Goal: Transaction & Acquisition: Purchase product/service

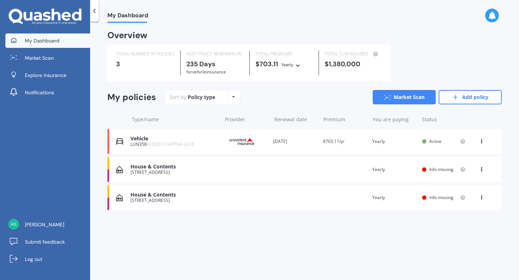
click at [482, 170] on icon at bounding box center [481, 168] width 5 height 4
click at [370, 166] on div "House & Contents 27A Manuka Street, Ohakune 4625 Renewal date Premium You are p…" at bounding box center [304, 169] width 394 height 25
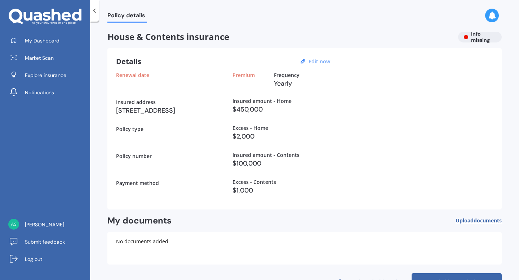
click at [318, 62] on u "Edit now" at bounding box center [319, 61] width 22 height 7
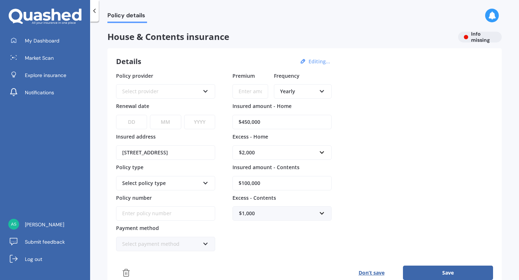
click at [151, 93] on div "Select provider" at bounding box center [160, 92] width 77 height 8
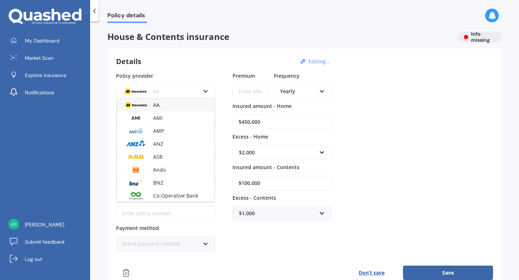
click at [167, 106] on div "AA" at bounding box center [166, 105] width 98 height 13
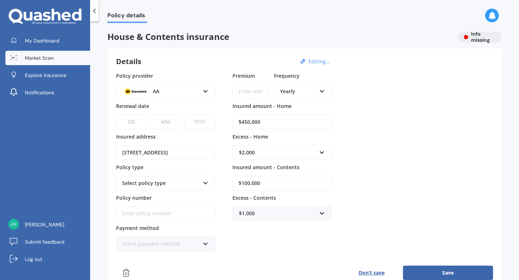
click at [44, 57] on span "Market Scan" at bounding box center [39, 57] width 29 height 7
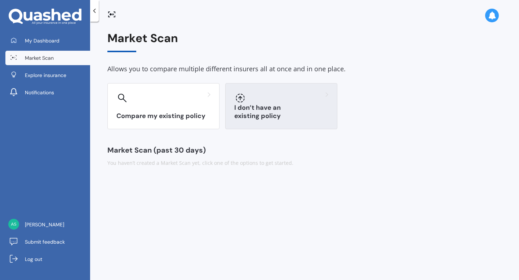
click at [254, 106] on div "I don’t have an existing policy" at bounding box center [281, 106] width 112 height 46
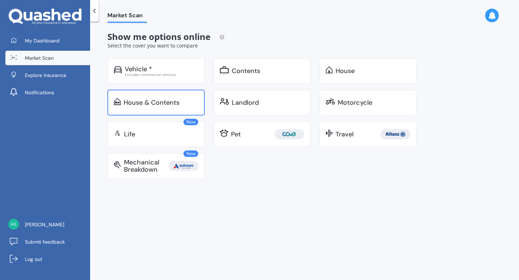
click at [172, 100] on div "House & Contents" at bounding box center [152, 102] width 56 height 7
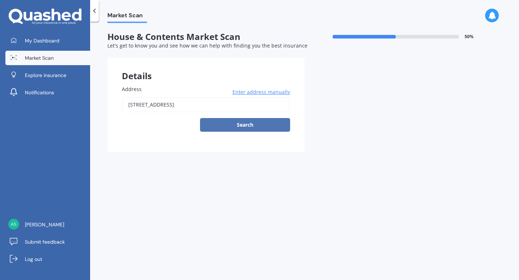
click at [243, 125] on button "Search" at bounding box center [245, 125] width 90 height 14
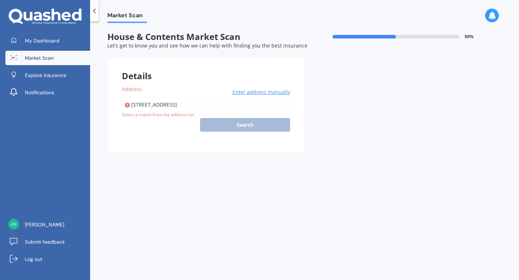
type input "[STREET_ADDRESS]"
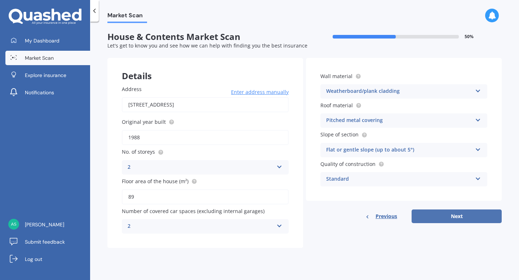
click at [439, 219] on button "Next" at bounding box center [456, 217] width 90 height 14
select select "21"
select select "06"
select select "1986"
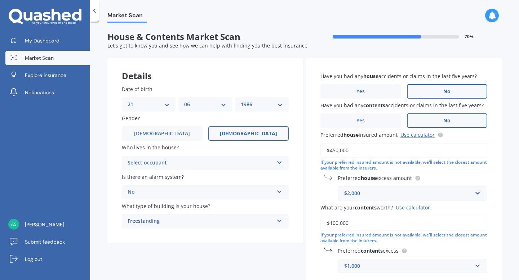
click at [267, 166] on div "Select occupant" at bounding box center [201, 163] width 146 height 9
click at [102, 169] on div "Market Scan House & Contents Market Scan 70 % Let's get to know you and see how…" at bounding box center [304, 152] width 429 height 259
click at [142, 164] on div "Owner" at bounding box center [201, 163] width 146 height 9
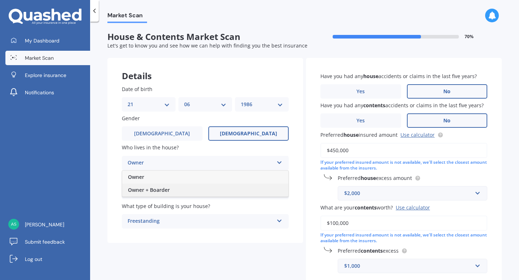
click at [155, 193] on span "Owner + Boarder" at bounding box center [149, 190] width 42 height 7
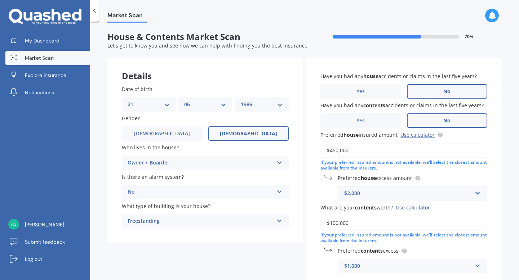
click at [165, 166] on div "Owner + Boarder" at bounding box center [201, 163] width 146 height 9
click at [143, 164] on div "Owner + Boarder" at bounding box center [201, 163] width 146 height 9
click at [160, 164] on div "Owner + Boarder" at bounding box center [201, 163] width 146 height 9
click at [139, 161] on div "Owner + Boarder" at bounding box center [201, 163] width 146 height 9
click at [413, 134] on link "Use calculator" at bounding box center [417, 134] width 34 height 7
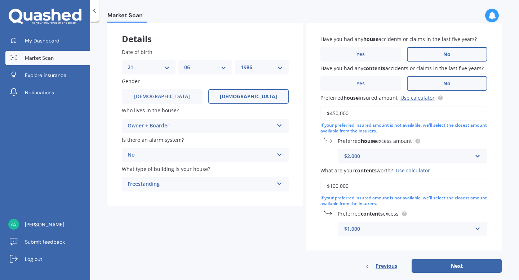
scroll to position [50, 0]
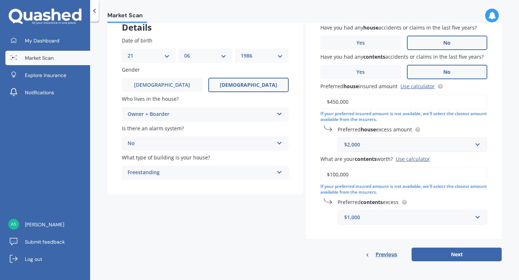
click at [450, 143] on div "$2,000" at bounding box center [408, 145] width 128 height 8
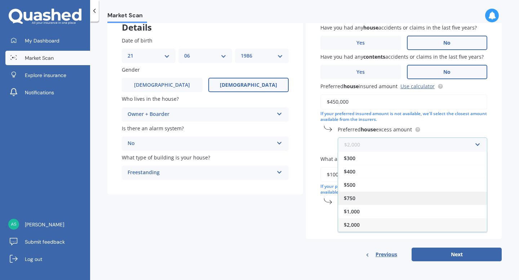
scroll to position [13, 0]
click at [373, 224] on div "$2,500" at bounding box center [412, 225] width 149 height 13
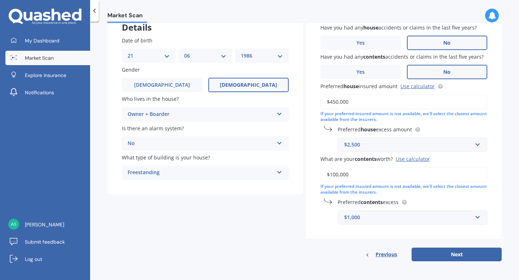
click at [388, 145] on div "$2,500" at bounding box center [408, 145] width 128 height 8
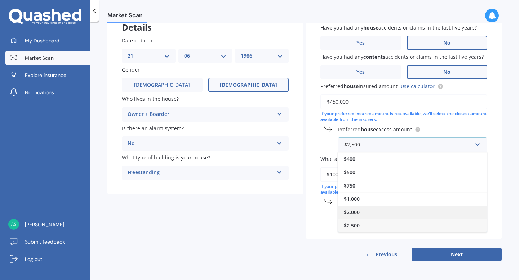
click at [363, 210] on div "$2,000" at bounding box center [412, 212] width 149 height 13
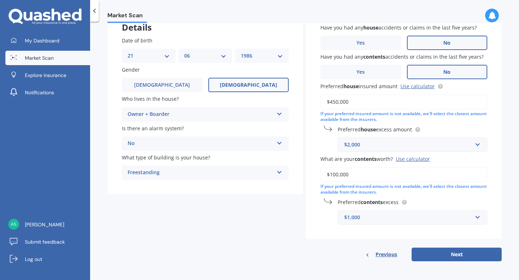
click at [397, 218] on div "$1,000" at bounding box center [408, 218] width 128 height 8
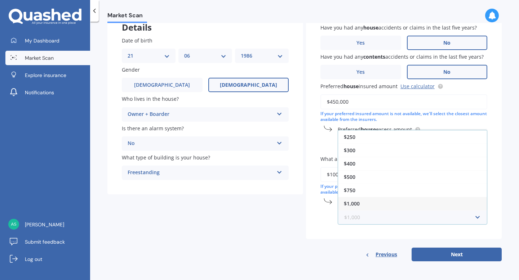
click at [397, 218] on input "text" at bounding box center [409, 218] width 143 height 14
click at [278, 227] on div "Details Date of birth DD 01 02 03 04 05 06 07 08 09 10 11 12 13 14 15 16 17 18 …" at bounding box center [304, 135] width 394 height 253
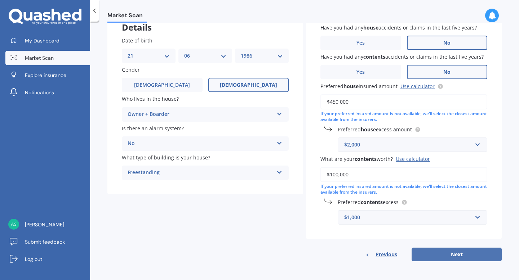
click at [484, 256] on button "Next" at bounding box center [456, 255] width 90 height 14
select select "21"
select select "06"
select select "1986"
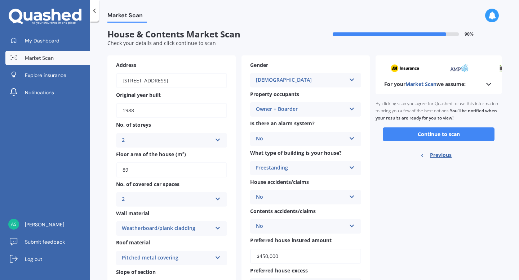
scroll to position [0, 0]
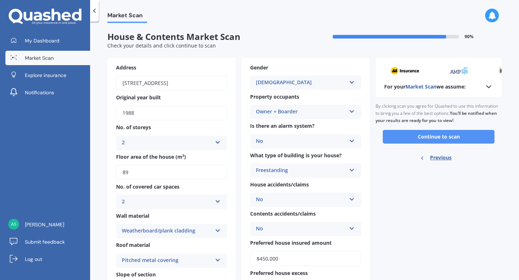
click at [461, 140] on button "Continue to scan" at bounding box center [439, 137] width 112 height 14
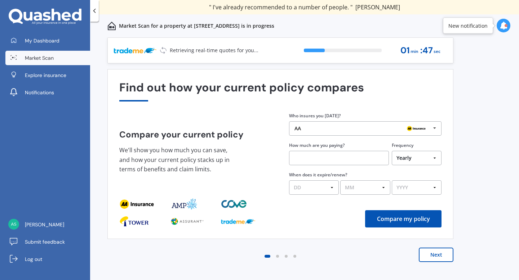
click at [505, 33] on div at bounding box center [503, 25] width 14 height 23
click at [504, 26] on div at bounding box center [505, 25] width 3 height 3
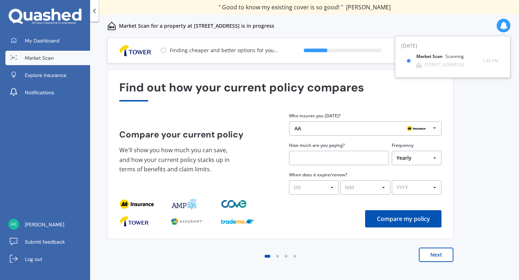
click at [504, 26] on icon at bounding box center [503, 26] width 8 height 8
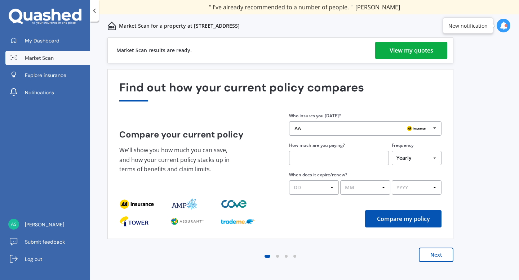
click at [409, 54] on div "View my quotes" at bounding box center [411, 50] width 44 height 17
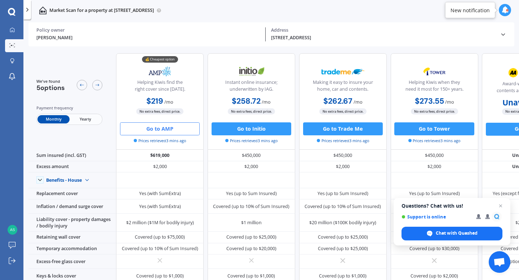
click at [169, 129] on button "Go to AMP" at bounding box center [160, 128] width 80 height 13
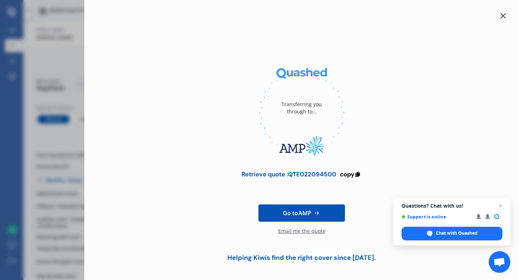
click at [307, 234] on div "Email me the quote" at bounding box center [301, 235] width 47 height 14
click at [350, 174] on span "copy" at bounding box center [347, 174] width 14 height 8
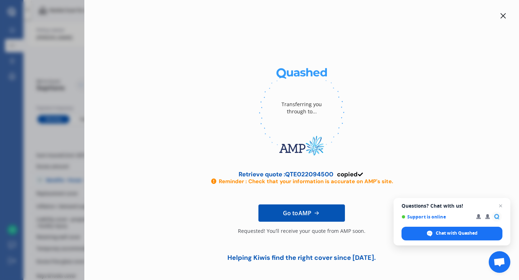
click at [500, 18] on icon at bounding box center [503, 16] width 6 height 6
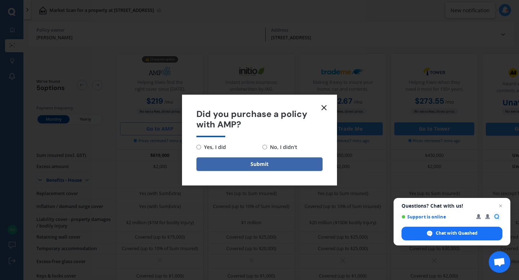
click at [268, 146] on span "No, I didn't" at bounding box center [282, 147] width 30 height 9
click at [267, 146] on input "No, I didn't" at bounding box center [264, 147] width 5 height 5
radio input "true"
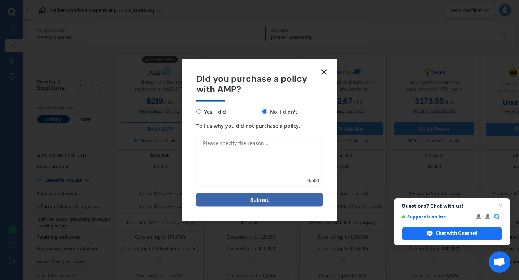
click at [268, 146] on textarea "Tell us why you did not purchase a policy." at bounding box center [259, 162] width 126 height 50
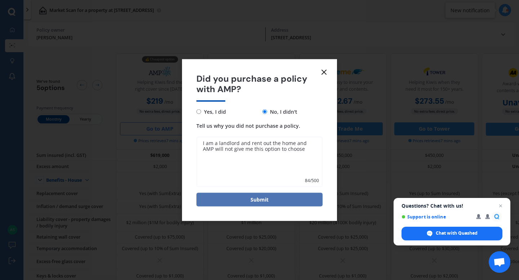
type textarea "I am a landlord and rent out the home and AMP will not give me this option to c…"
click at [272, 200] on button "Submit" at bounding box center [259, 200] width 126 height 14
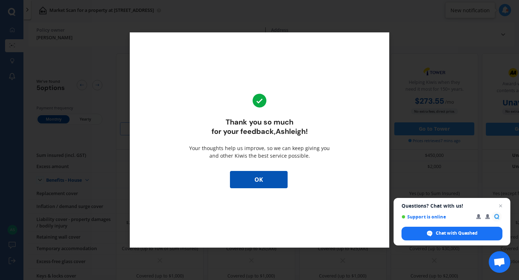
click at [267, 180] on button "OK" at bounding box center [259, 179] width 58 height 17
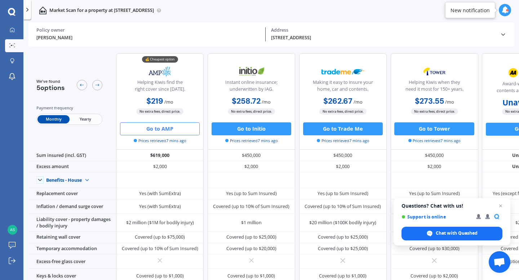
click at [85, 118] on span "Yearly" at bounding box center [86, 119] width 32 height 8
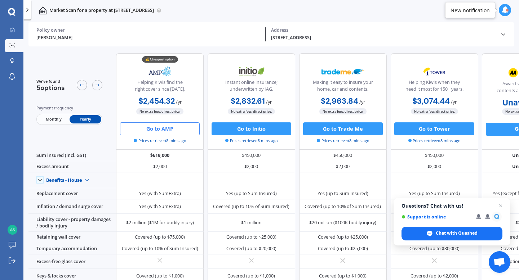
click at [52, 120] on span "Monthly" at bounding box center [53, 119] width 32 height 8
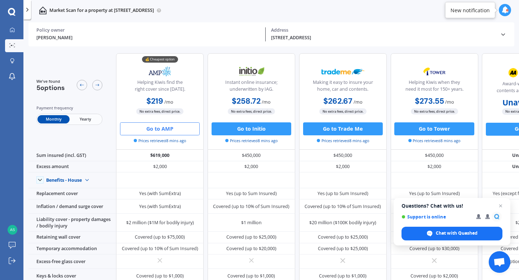
click at [94, 120] on span "Yearly" at bounding box center [86, 119] width 32 height 8
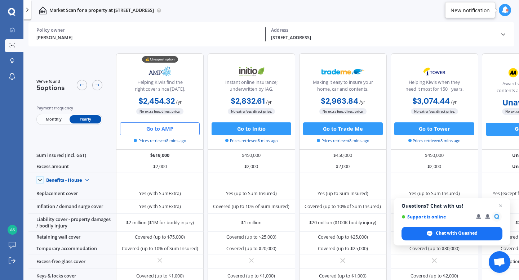
click at [46, 117] on span "Monthly" at bounding box center [53, 119] width 32 height 8
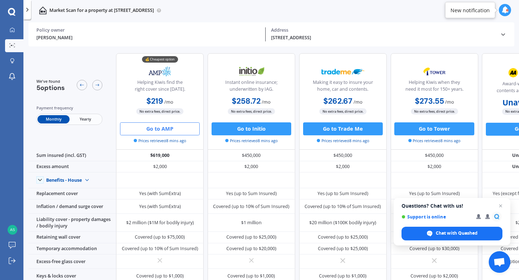
click at [81, 116] on span "Yearly" at bounding box center [86, 119] width 32 height 8
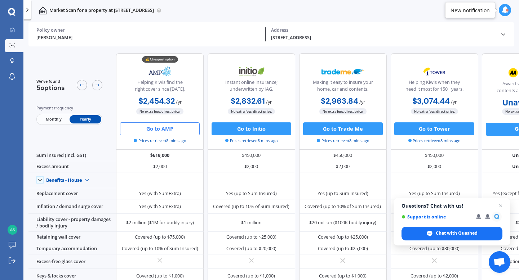
click at [14, 48] on div at bounding box center [13, 45] width 10 height 5
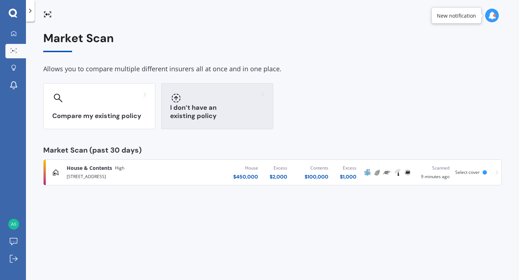
click at [192, 97] on div at bounding box center [217, 98] width 94 height 12
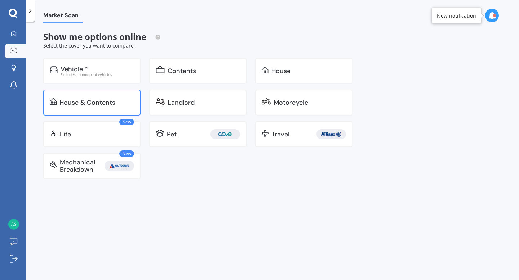
click at [103, 106] on div "House & Contents" at bounding box center [87, 102] width 56 height 7
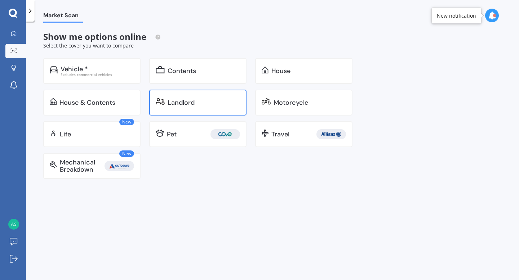
click at [167, 97] on div "Landlord" at bounding box center [197, 103] width 97 height 26
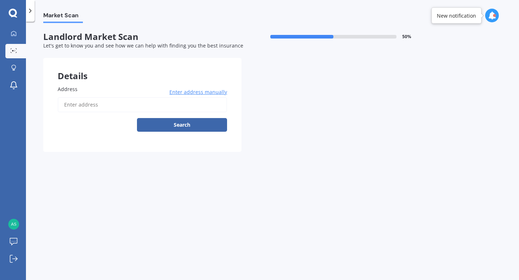
click at [126, 107] on input "Address" at bounding box center [142, 104] width 169 height 15
type input "[STREET_ADDRESS]"
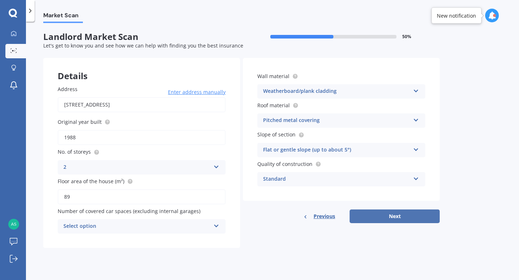
click at [421, 216] on button "Next" at bounding box center [394, 217] width 90 height 14
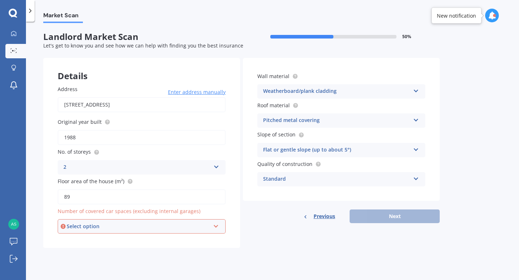
click at [147, 225] on div "Select option" at bounding box center [138, 227] width 143 height 8
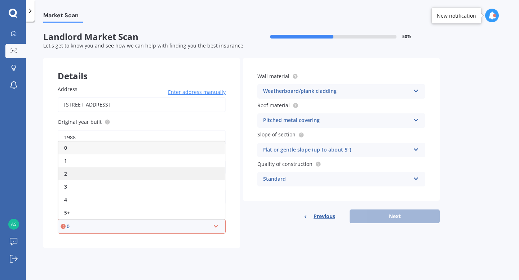
click at [110, 170] on div "2" at bounding box center [141, 173] width 166 height 13
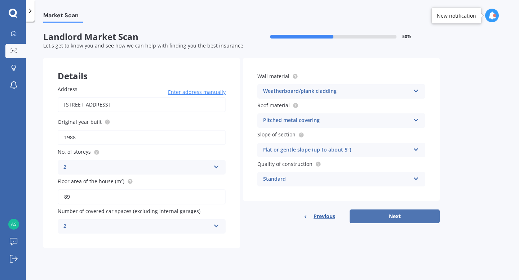
click at [366, 216] on button "Next" at bounding box center [394, 217] width 90 height 14
select select "21"
select select "06"
select select "1986"
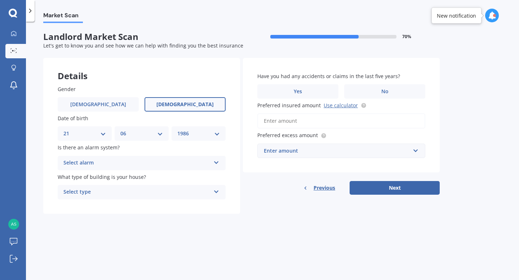
click at [216, 163] on icon at bounding box center [216, 161] width 6 height 5
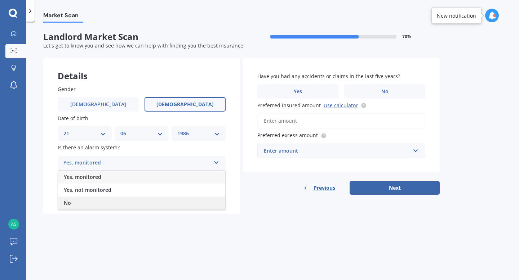
click at [109, 203] on div "No" at bounding box center [141, 203] width 167 height 13
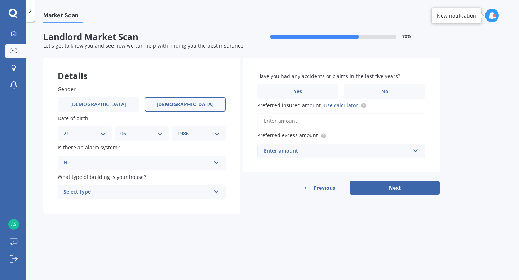
click at [109, 195] on div "Select type" at bounding box center [136, 192] width 147 height 9
click at [117, 208] on div "Freestanding" at bounding box center [141, 206] width 167 height 13
click at [376, 87] on label "No" at bounding box center [384, 91] width 81 height 14
click at [0, 0] on input "No" at bounding box center [0, 0] width 0 height 0
click at [370, 122] on input "Preferred insured amount Use calculator" at bounding box center [341, 120] width 168 height 15
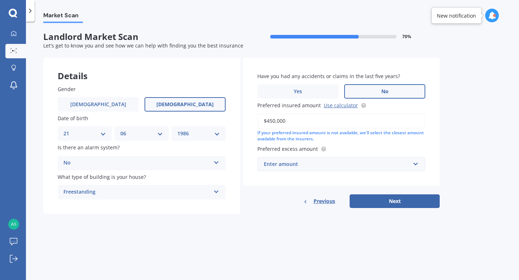
type input "$450,000"
click at [358, 164] on div "Enter amount" at bounding box center [337, 164] width 146 height 8
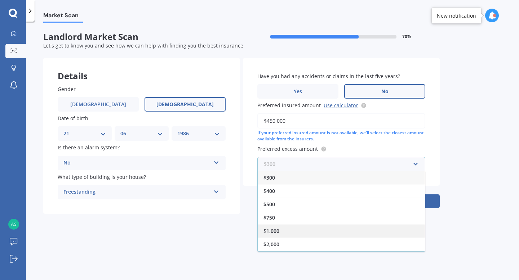
scroll to position [13, 0]
click at [289, 234] on div "$2,000" at bounding box center [341, 231] width 167 height 13
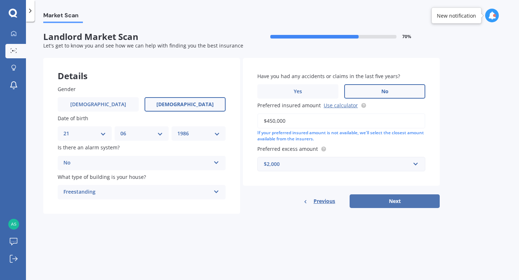
click at [379, 205] on button "Next" at bounding box center [394, 202] width 90 height 14
select select "21"
select select "06"
select select "1986"
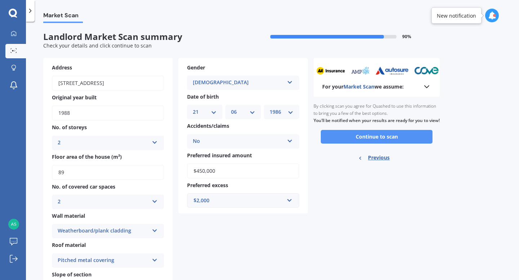
click at [387, 143] on button "Continue to scan" at bounding box center [377, 137] width 112 height 14
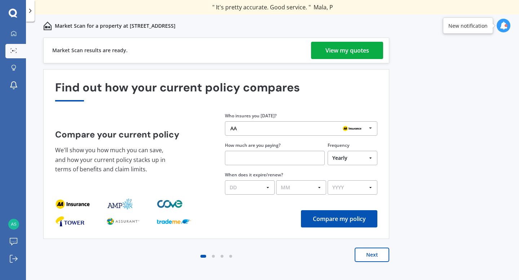
click at [325, 47] on div "View my quotes" at bounding box center [347, 50] width 44 height 17
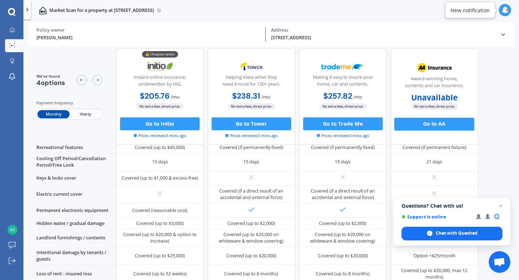
scroll to position [150, 0]
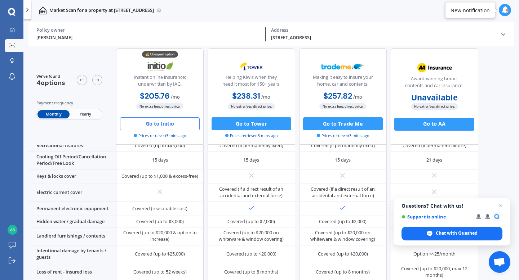
click at [172, 125] on button "Go to Initio" at bounding box center [160, 123] width 80 height 13
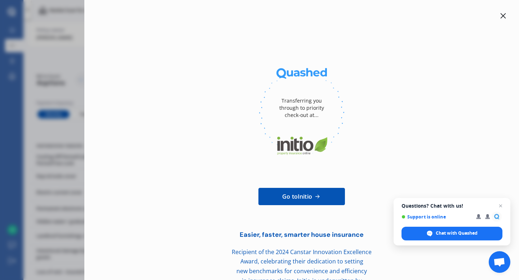
click at [500, 14] on icon at bounding box center [503, 16] width 6 height 6
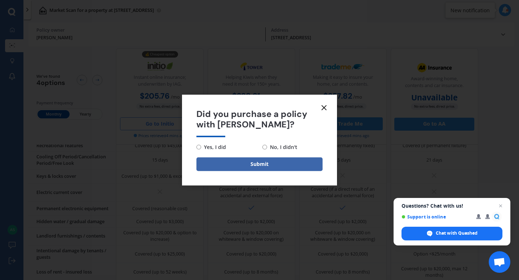
click at [325, 111] on icon at bounding box center [324, 107] width 9 height 9
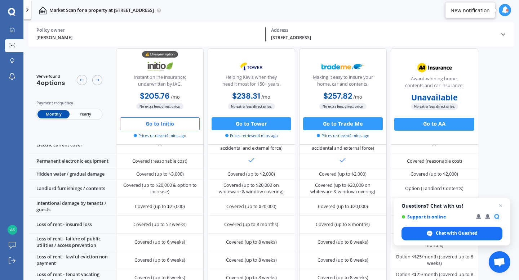
scroll to position [0, 0]
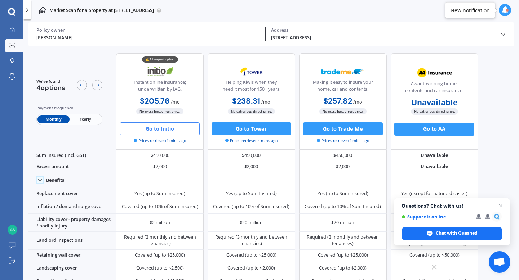
click at [182, 134] on button "Go to Initio" at bounding box center [160, 128] width 80 height 13
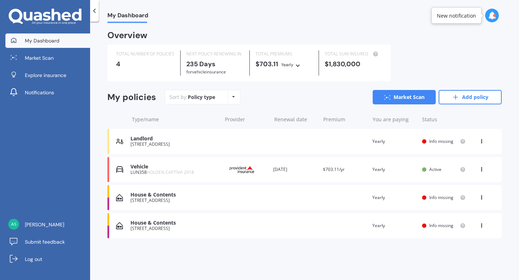
click at [482, 197] on icon at bounding box center [481, 196] width 5 height 4
click at [466, 225] on div "Delete" at bounding box center [465, 226] width 71 height 14
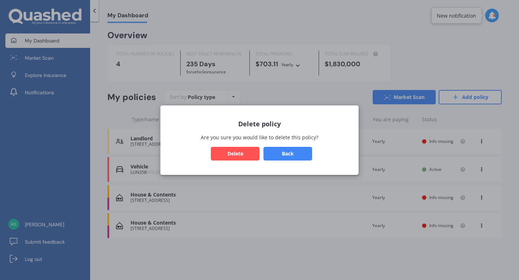
click at [233, 154] on button "Delete" at bounding box center [235, 154] width 49 height 14
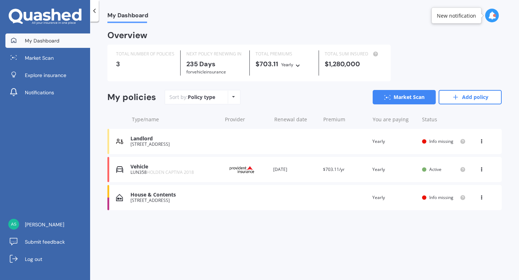
click at [479, 200] on div "View option View policy Delete" at bounding box center [482, 197] width 6 height 7
click at [462, 228] on div "Delete" at bounding box center [465, 226] width 71 height 14
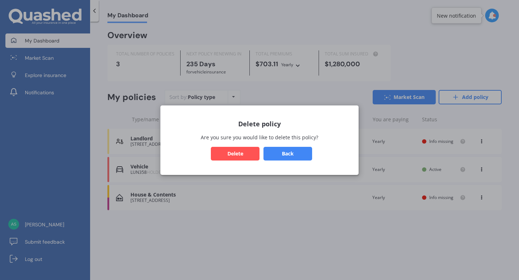
click at [226, 156] on button "Delete" at bounding box center [235, 154] width 49 height 14
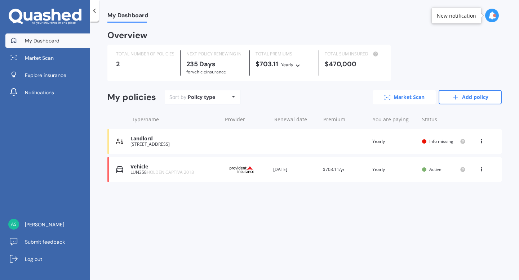
click at [397, 99] on link "Market Scan" at bounding box center [403, 97] width 63 height 14
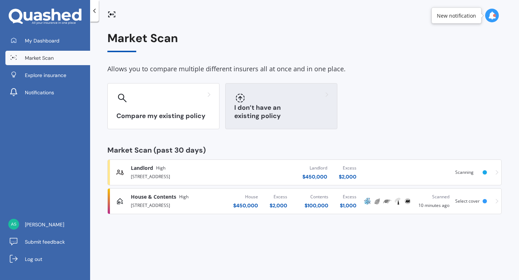
click at [306, 92] on div at bounding box center [281, 98] width 94 height 12
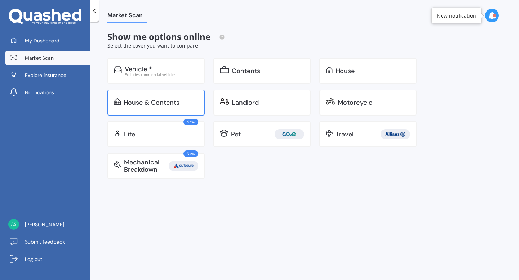
click at [151, 103] on div "House & Contents" at bounding box center [152, 102] width 56 height 7
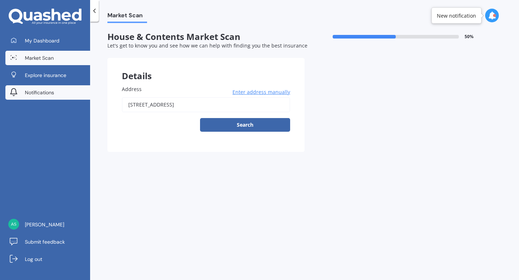
drag, startPoint x: 222, startPoint y: 104, endPoint x: 83, endPoint y: 98, distance: 139.2
click at [83, 98] on div "My Dashboard Market Scan Explore insurance Notifications [PERSON_NAME] Submit f…" at bounding box center [259, 140] width 519 height 280
type input "[STREET_ADDRESS]"
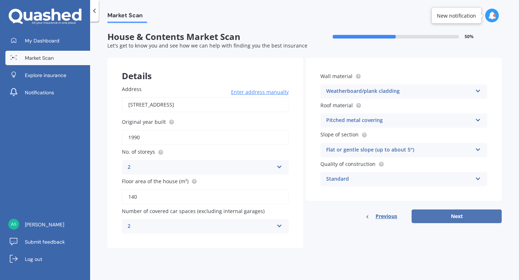
click at [426, 220] on button "Next" at bounding box center [456, 217] width 90 height 14
select select "21"
select select "06"
select select "1986"
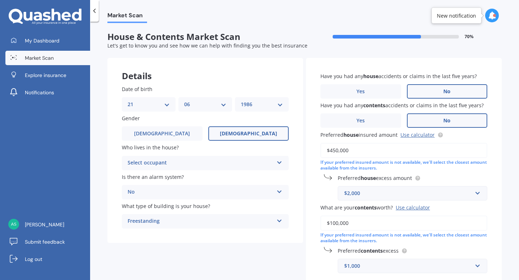
click at [199, 162] on div "Select occupant" at bounding box center [201, 163] width 146 height 9
click at [201, 177] on div "Owner" at bounding box center [205, 177] width 166 height 13
click at [417, 136] on link "Use calculator" at bounding box center [417, 134] width 34 height 7
drag, startPoint x: 352, startPoint y: 151, endPoint x: 317, endPoint y: 147, distance: 35.1
click at [317, 147] on div "Have you had any house accidents or claims in the last five years? Yes No Have …" at bounding box center [404, 173] width 196 height 230
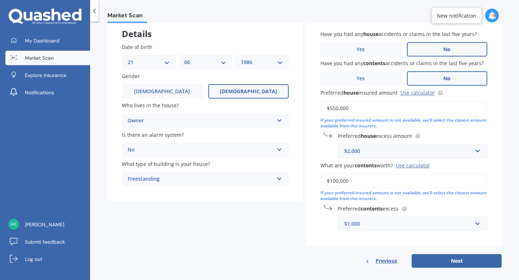
scroll to position [46, 0]
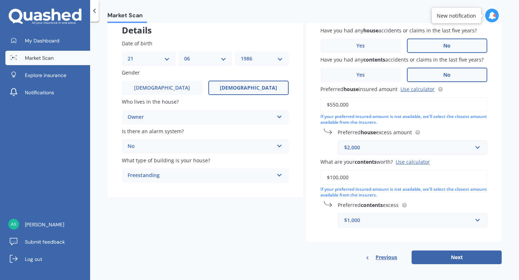
type input "$550,000"
click at [375, 152] on input "text" at bounding box center [409, 148] width 143 height 14
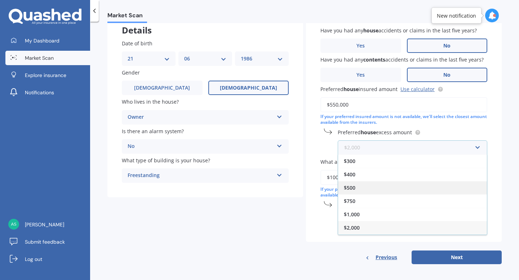
scroll to position [13, 0]
click at [361, 216] on div "$2,000" at bounding box center [412, 215] width 149 height 13
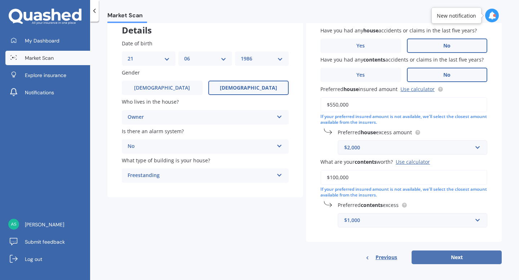
click at [414, 254] on button "Next" at bounding box center [456, 258] width 90 height 14
select select "21"
select select "06"
select select "1986"
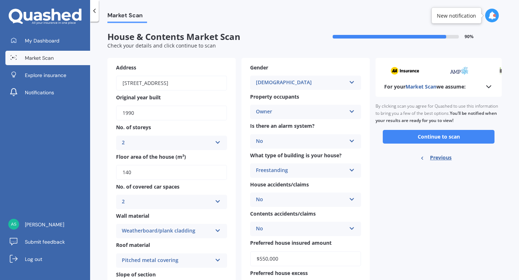
scroll to position [101, 0]
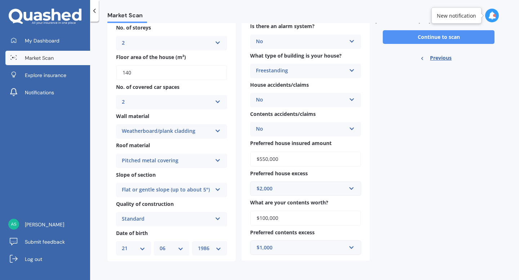
click at [449, 33] on button "Continue to scan" at bounding box center [439, 37] width 112 height 14
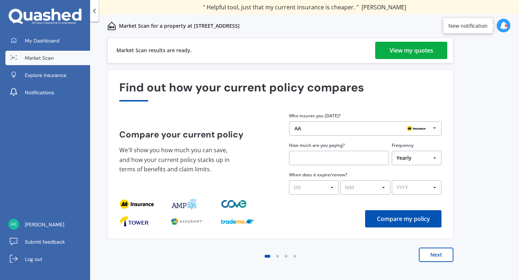
click at [405, 48] on div "View my quotes" at bounding box center [411, 50] width 44 height 17
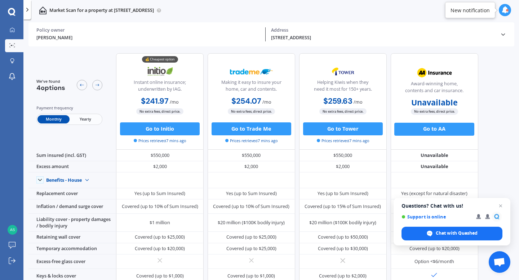
click at [85, 119] on span "Yearly" at bounding box center [86, 119] width 32 height 8
click at [52, 118] on span "Monthly" at bounding box center [53, 119] width 32 height 8
click at [90, 121] on span "Yearly" at bounding box center [86, 119] width 32 height 8
click at [46, 120] on span "Monthly" at bounding box center [53, 119] width 32 height 8
click at [155, 126] on button "Go to Initio" at bounding box center [160, 128] width 80 height 13
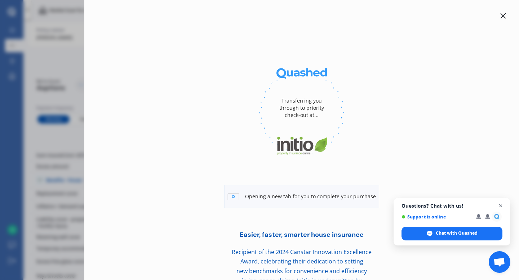
click at [502, 205] on span "Open chat" at bounding box center [500, 206] width 9 height 9
